Goal: Check status: Check status

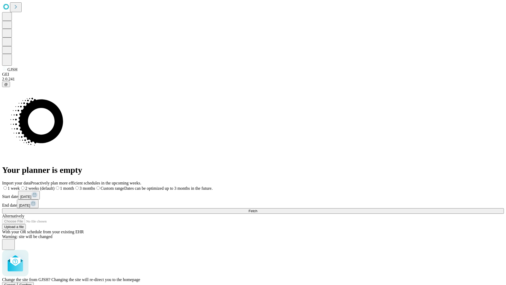
click at [32, 283] on span "Confirm" at bounding box center [26, 285] width 12 height 4
click at [64, 186] on label "1 month" at bounding box center [56, 188] width 16 height 4
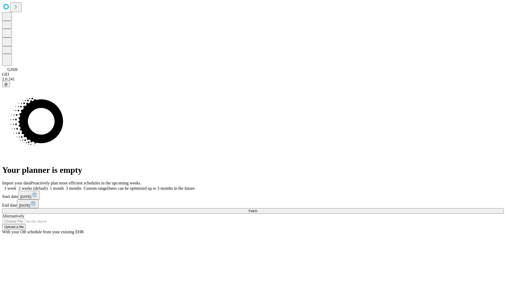
click at [257, 209] on span "Fetch" at bounding box center [253, 211] width 9 height 4
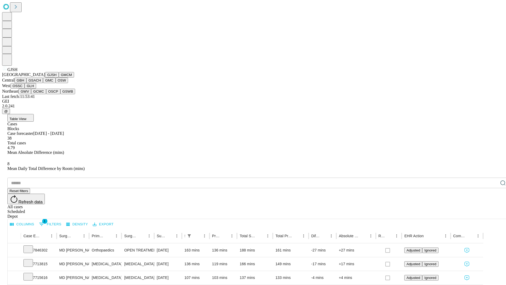
click at [59, 78] on button "GMCM" at bounding box center [66, 75] width 15 height 6
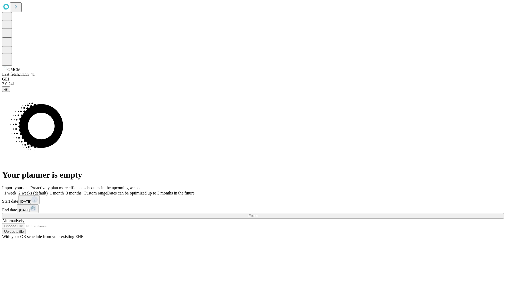
click at [64, 191] on label "1 month" at bounding box center [56, 193] width 16 height 4
click at [257, 214] on span "Fetch" at bounding box center [253, 216] width 9 height 4
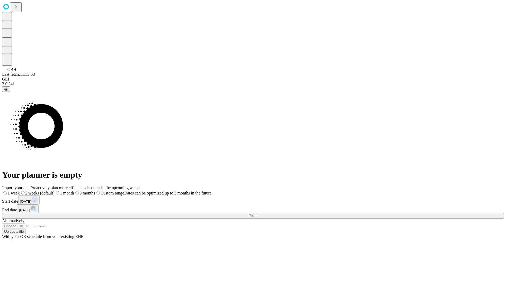
click at [74, 191] on label "1 month" at bounding box center [65, 193] width 20 height 4
click at [257, 214] on span "Fetch" at bounding box center [253, 216] width 9 height 4
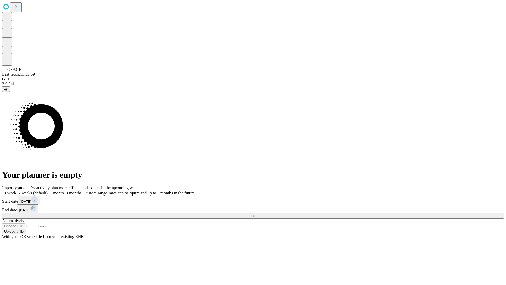
click at [64, 191] on label "1 month" at bounding box center [56, 193] width 16 height 4
click at [257, 214] on span "Fetch" at bounding box center [253, 216] width 9 height 4
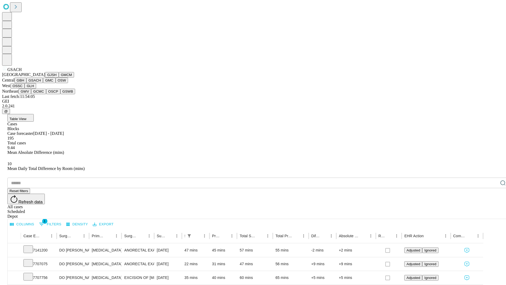
click at [43, 83] on button "GMC" at bounding box center [49, 81] width 12 height 6
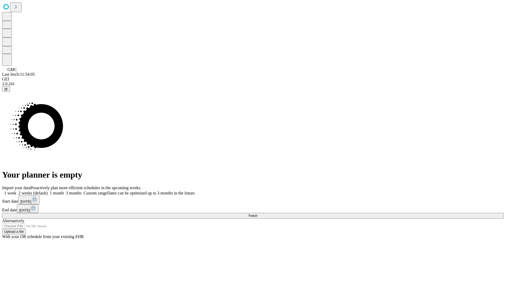
click at [64, 191] on label "1 month" at bounding box center [56, 193] width 16 height 4
click at [257, 214] on span "Fetch" at bounding box center [253, 216] width 9 height 4
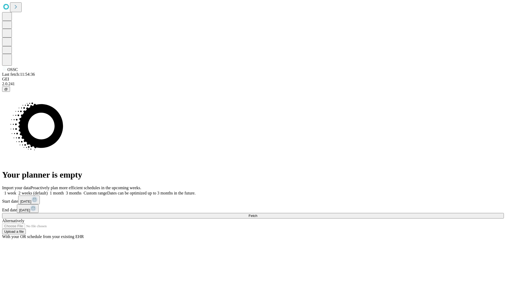
click at [64, 191] on label "1 month" at bounding box center [56, 193] width 16 height 4
click at [257, 214] on span "Fetch" at bounding box center [253, 216] width 9 height 4
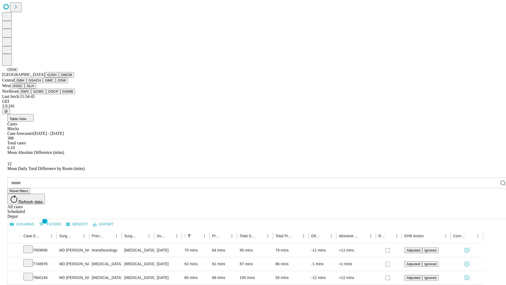
click at [36, 89] on button "GLH" at bounding box center [30, 86] width 11 height 6
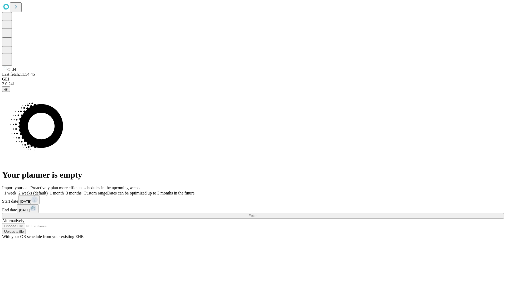
click at [64, 191] on label "1 month" at bounding box center [56, 193] width 16 height 4
click at [257, 214] on span "Fetch" at bounding box center [253, 216] width 9 height 4
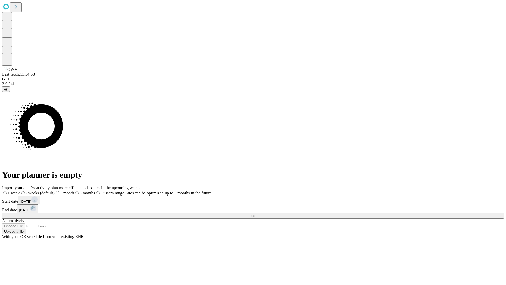
click at [74, 191] on label "1 month" at bounding box center [65, 193] width 20 height 4
click at [257, 214] on span "Fetch" at bounding box center [253, 216] width 9 height 4
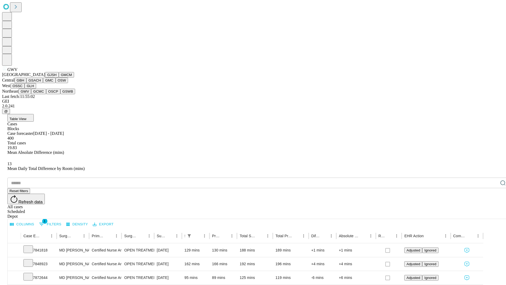
click at [41, 94] on button "GCMC" at bounding box center [38, 92] width 15 height 6
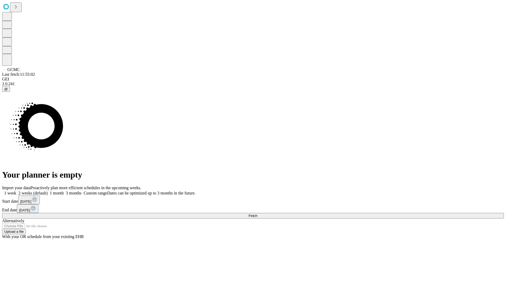
click at [64, 191] on label "1 month" at bounding box center [56, 193] width 16 height 4
click at [257, 214] on span "Fetch" at bounding box center [253, 216] width 9 height 4
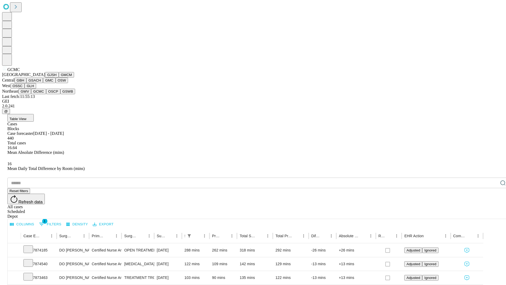
click at [46, 94] on button "OSCP" at bounding box center [53, 92] width 14 height 6
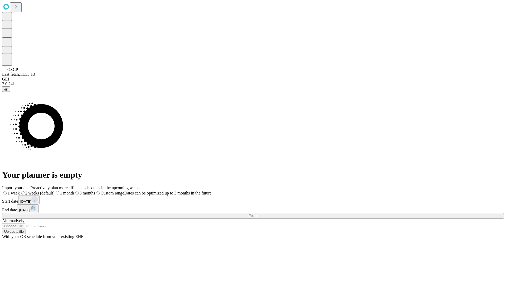
click at [74, 191] on label "1 month" at bounding box center [65, 193] width 20 height 4
click at [257, 214] on span "Fetch" at bounding box center [253, 216] width 9 height 4
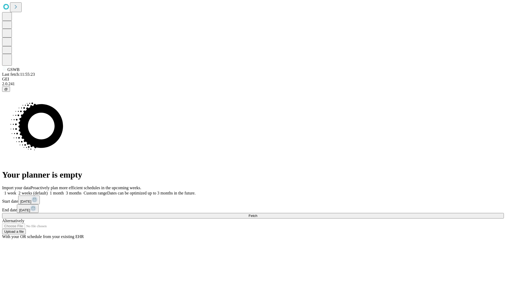
click at [64, 191] on label "1 month" at bounding box center [56, 193] width 16 height 4
click at [257, 214] on span "Fetch" at bounding box center [253, 216] width 9 height 4
